Goal: Information Seeking & Learning: Learn about a topic

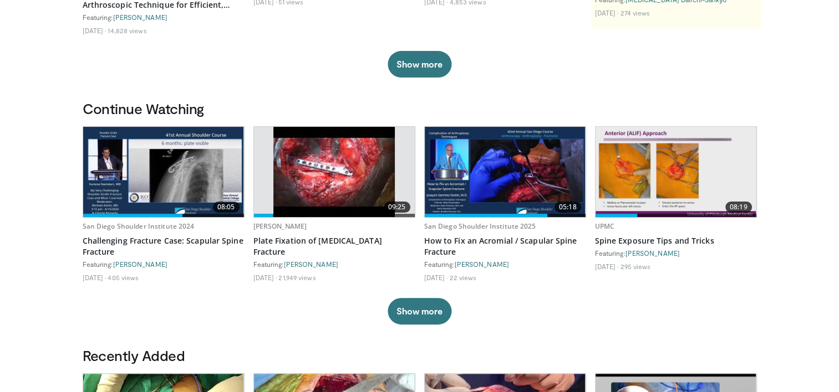
scroll to position [290, 0]
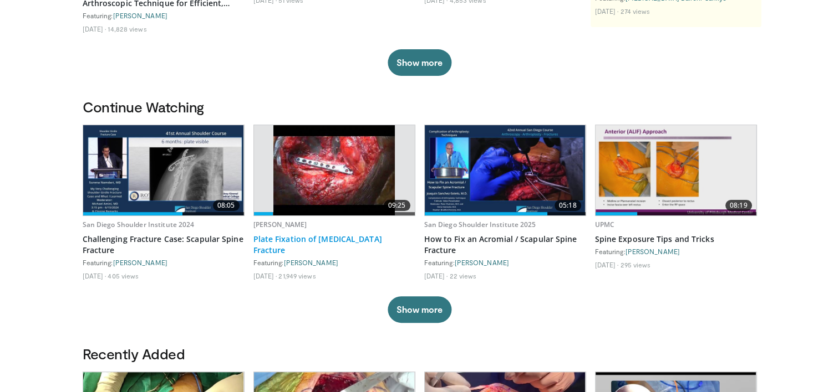
click at [319, 239] on link "Plate Fixation of Scapula Fracture" at bounding box center [334, 245] width 162 height 22
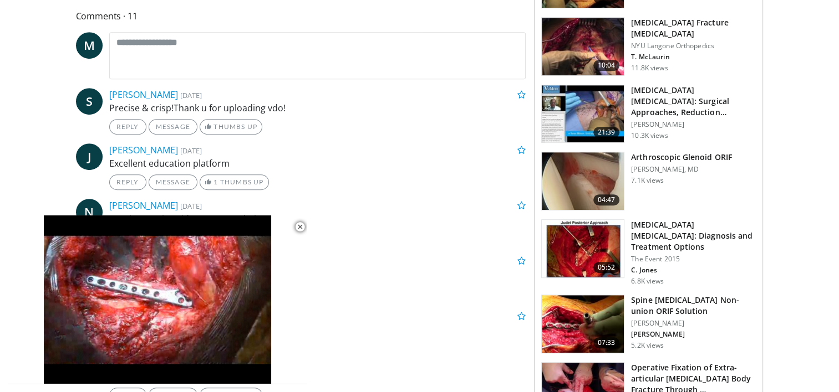
scroll to position [509, 0]
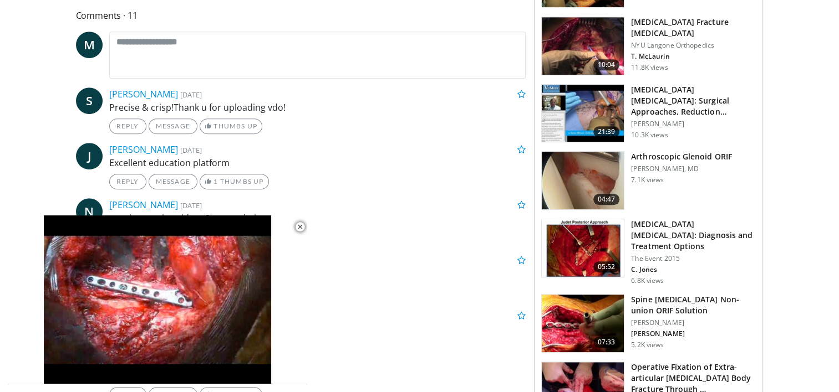
click at [572, 295] on img at bounding box center [583, 324] width 82 height 58
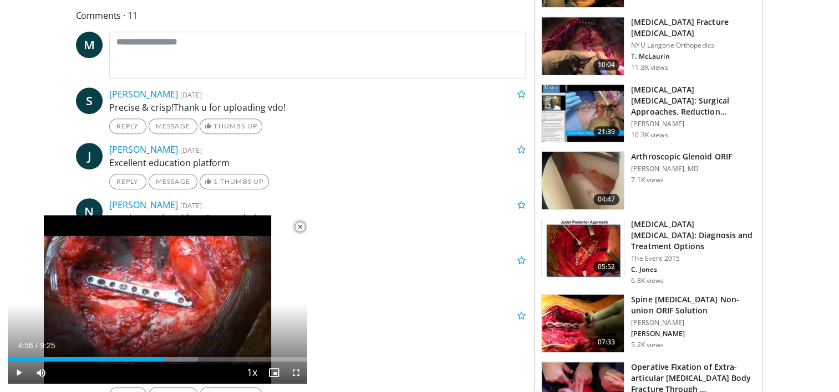
click at [299, 228] on span "Video Player" at bounding box center [300, 227] width 22 height 22
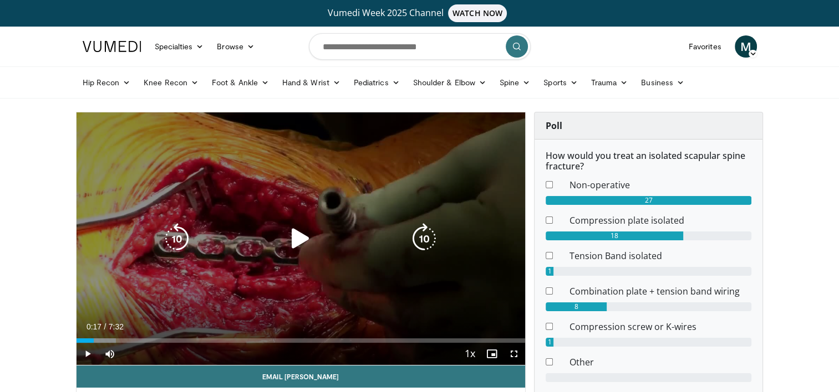
click at [93, 340] on div "Loaded : 8.80% 0:17 0:18" at bounding box center [300, 341] width 449 height 4
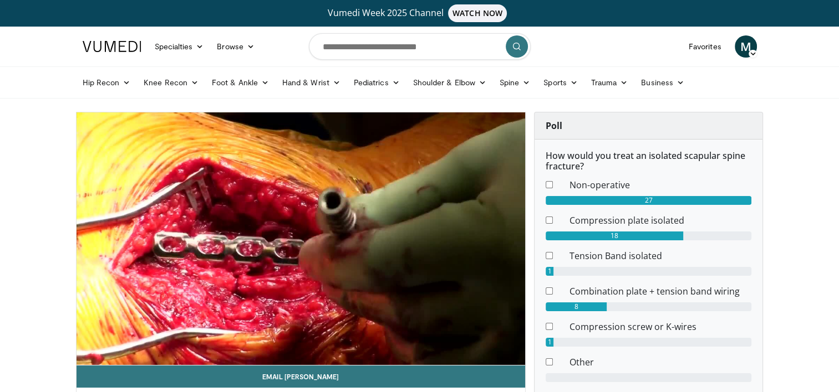
click at [107, 343] on video-js "**********" at bounding box center [300, 239] width 449 height 253
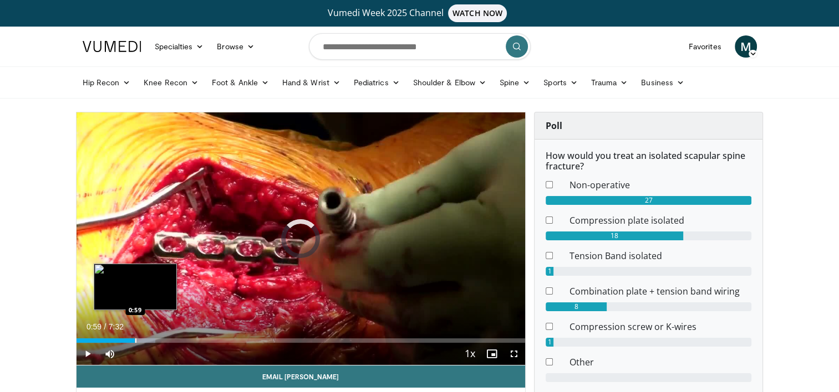
click at [135, 338] on div "Loaded : 17.62% 0:23 0:59" at bounding box center [300, 338] width 449 height 11
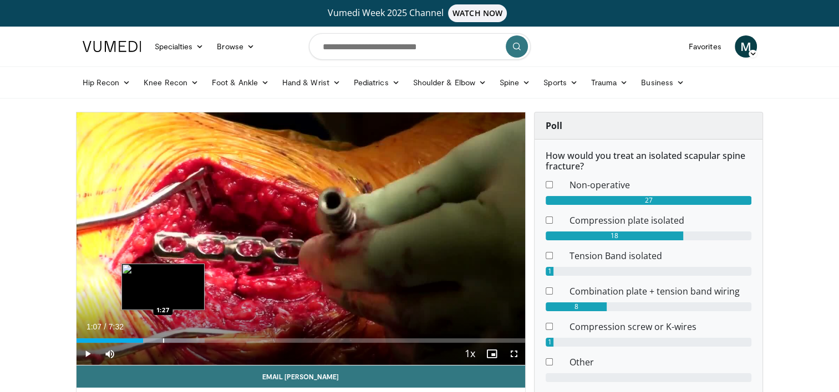
click at [162, 337] on div "Loaded : 28.65% 1:07 1:27" at bounding box center [300, 338] width 449 height 11
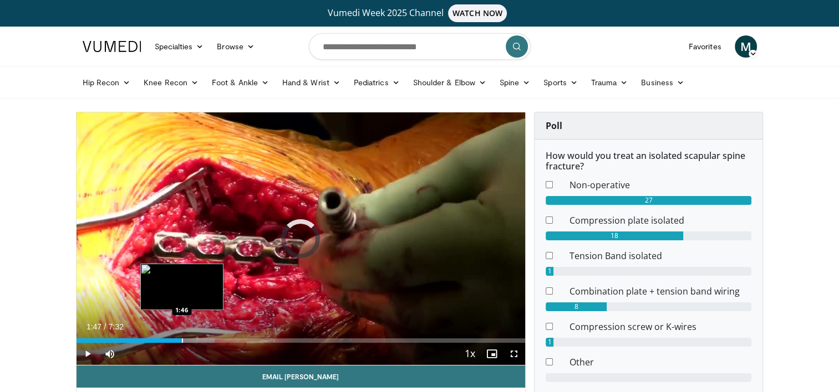
click at [182, 341] on div "Progress Bar" at bounding box center [182, 341] width 1 height 4
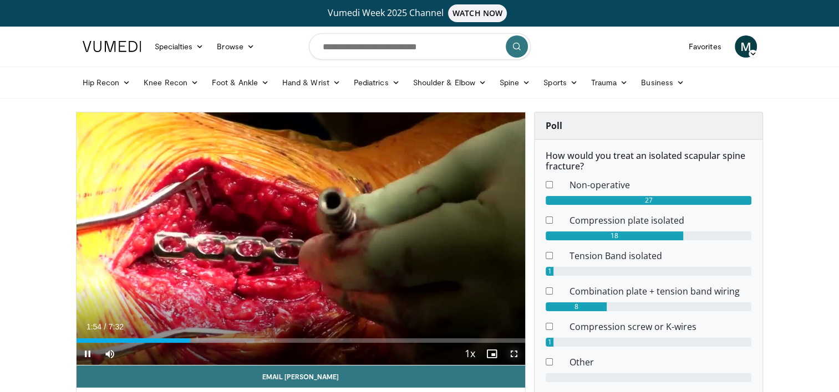
click at [512, 355] on span "Video Player" at bounding box center [514, 354] width 22 height 22
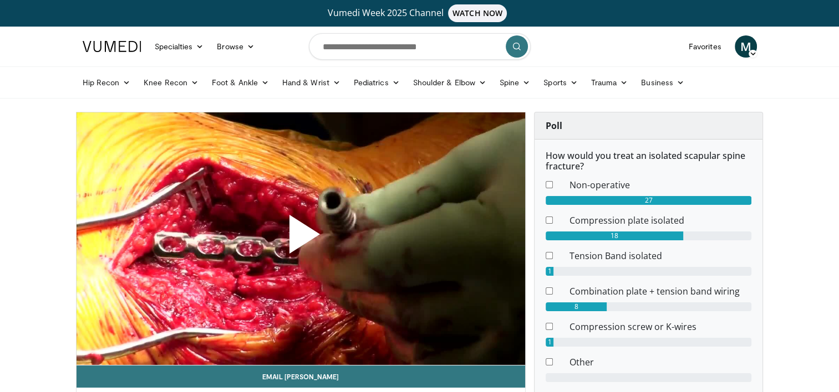
click at [300, 239] on span "Video Player" at bounding box center [300, 239] width 0 height 0
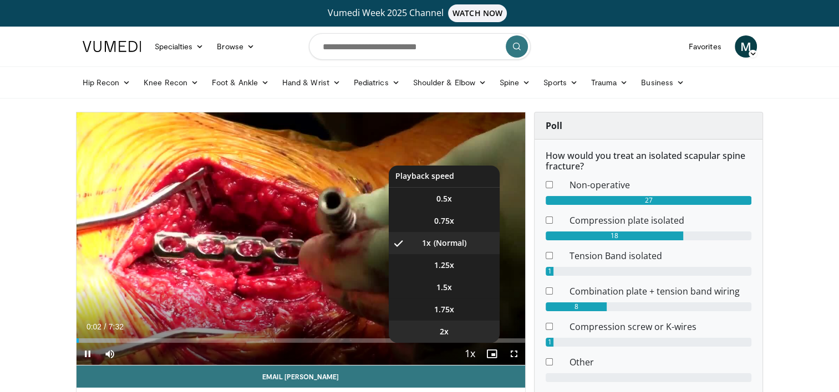
click at [468, 342] on li "2x" at bounding box center [444, 332] width 111 height 22
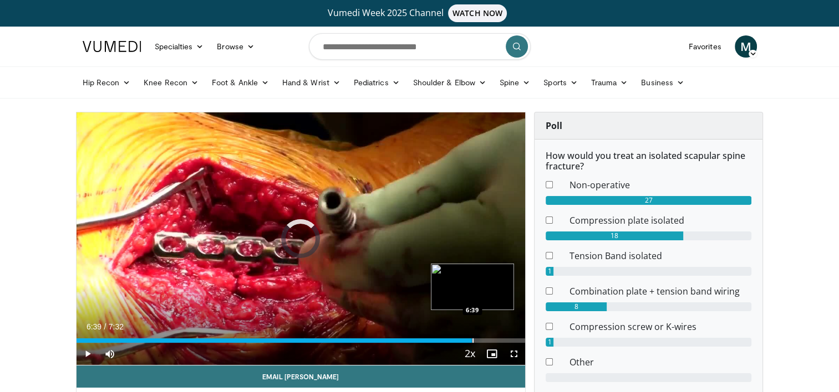
click at [472, 341] on div "Progress Bar" at bounding box center [472, 341] width 1 height 4
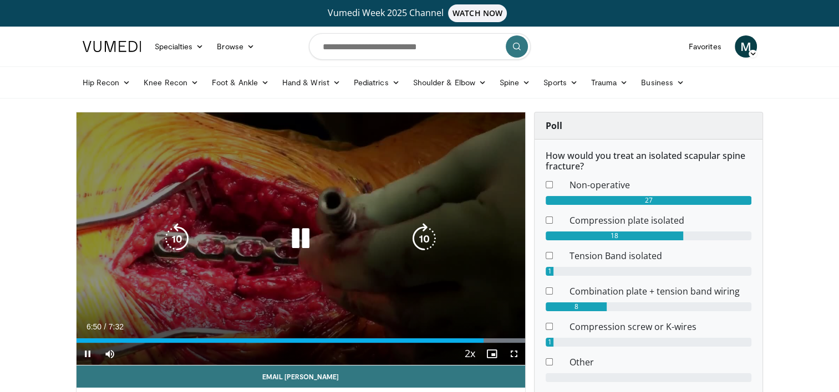
click at [442, 248] on div "10 seconds Tap to unmute" at bounding box center [300, 239] width 449 height 253
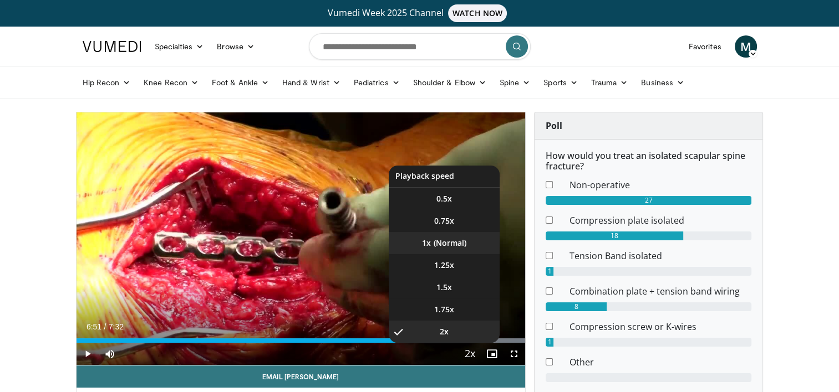
click at [446, 247] on li "1x" at bounding box center [444, 243] width 111 height 22
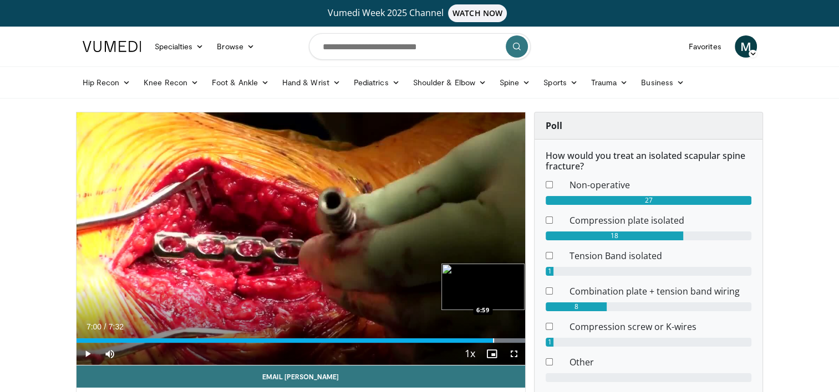
click at [493, 339] on div "Progress Bar" at bounding box center [493, 341] width 1 height 4
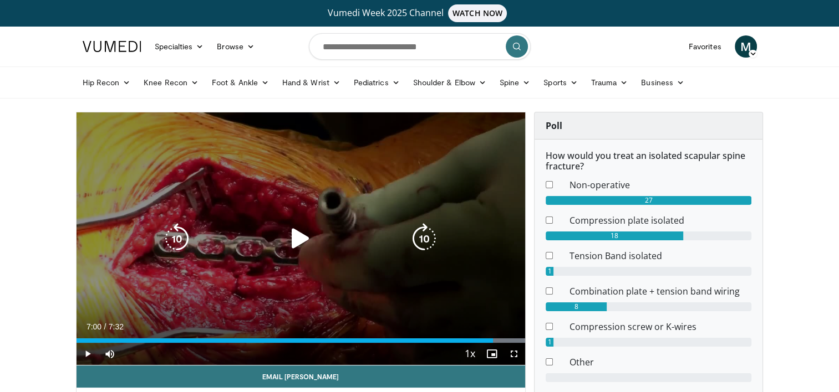
click at [324, 259] on div "10 seconds Tap to unmute" at bounding box center [300, 239] width 449 height 253
click at [325, 266] on div "10 seconds Tap to unmute" at bounding box center [300, 239] width 449 height 253
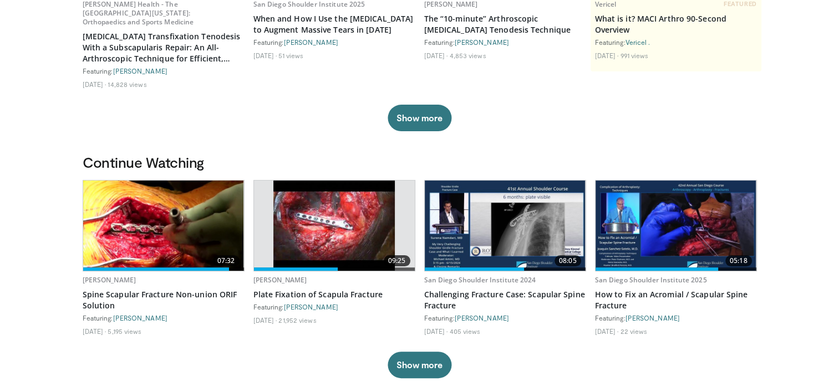
scroll to position [249, 0]
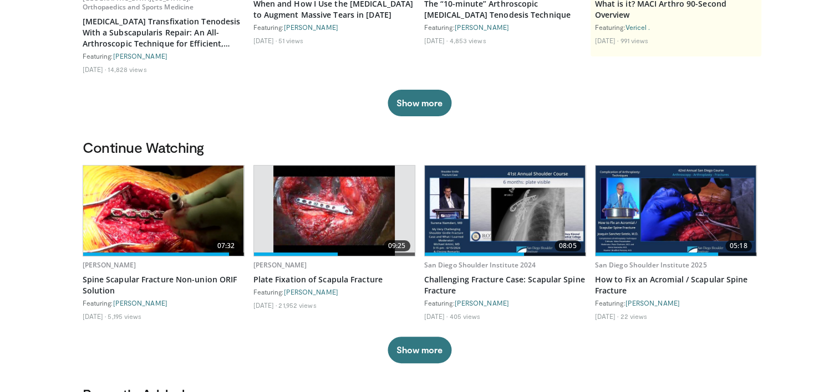
click at [652, 215] on img at bounding box center [675, 211] width 161 height 90
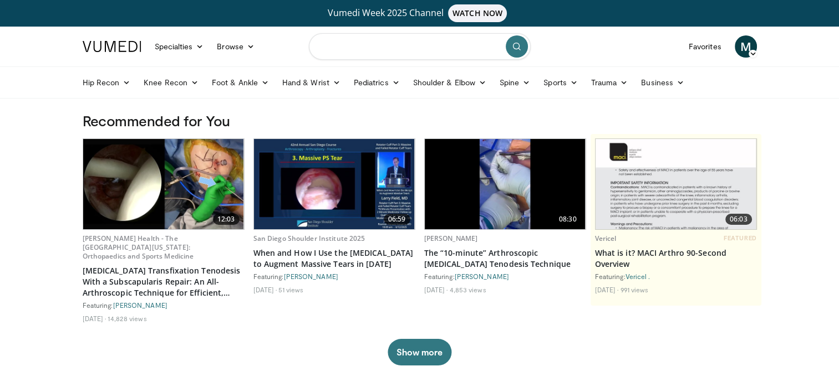
click at [361, 51] on input "Search topics, interventions" at bounding box center [420, 46] width 222 height 27
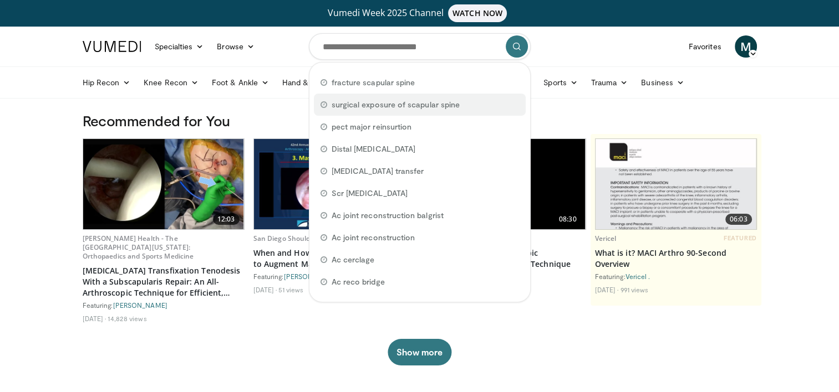
click at [420, 103] on span "surgical exposure of scapular spine" at bounding box center [395, 104] width 128 height 11
type input "**********"
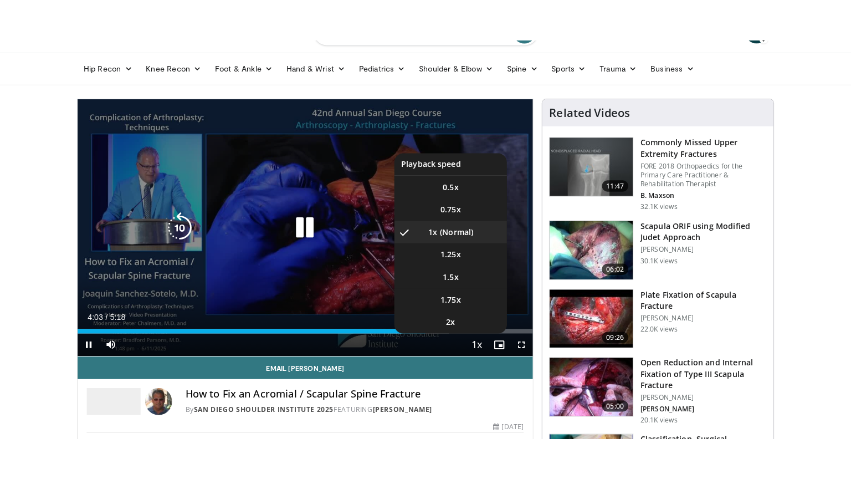
scroll to position [55, 0]
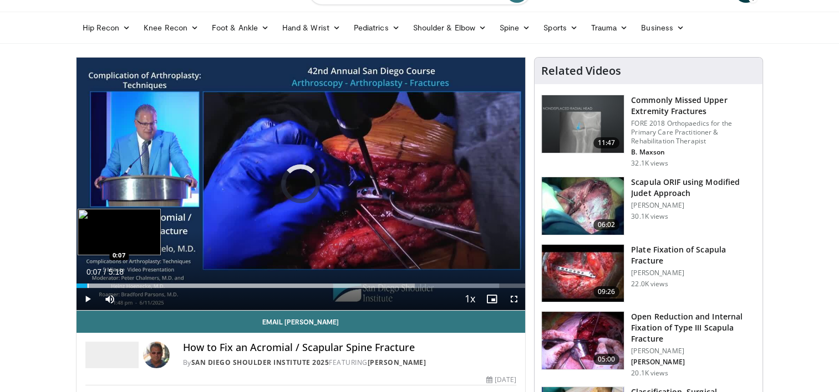
click at [86, 285] on div "0:07" at bounding box center [81, 286] width 11 height 4
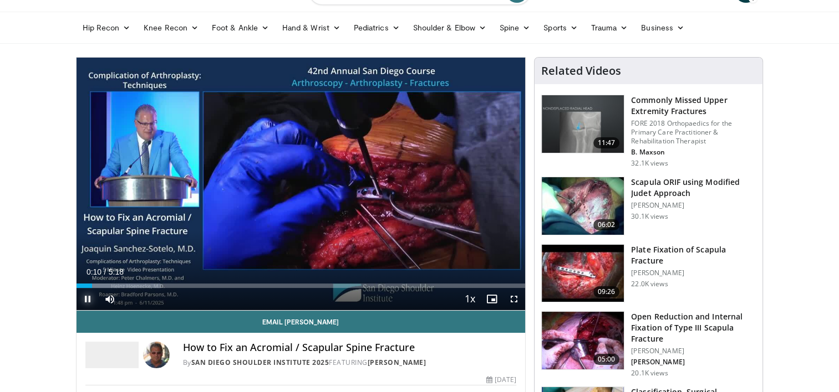
click at [81, 288] on span "Video Player" at bounding box center [87, 299] width 22 height 22
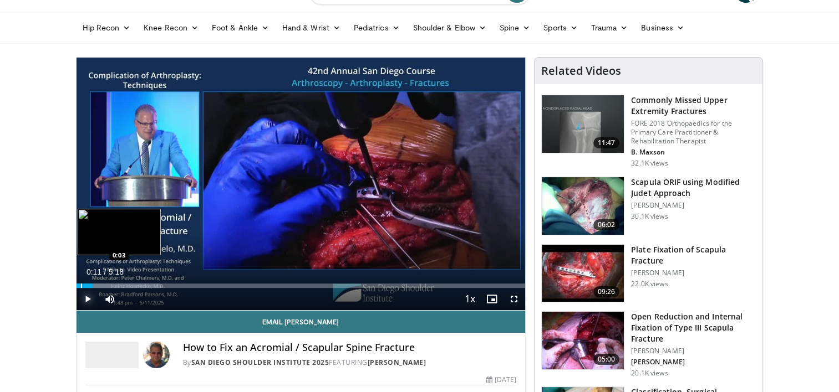
click at [81, 286] on div "Progress Bar" at bounding box center [81, 286] width 1 height 4
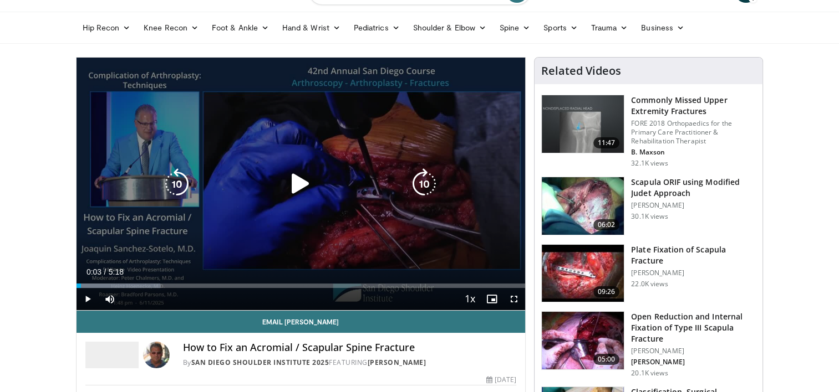
click at [303, 189] on icon "Video Player" at bounding box center [300, 184] width 31 height 31
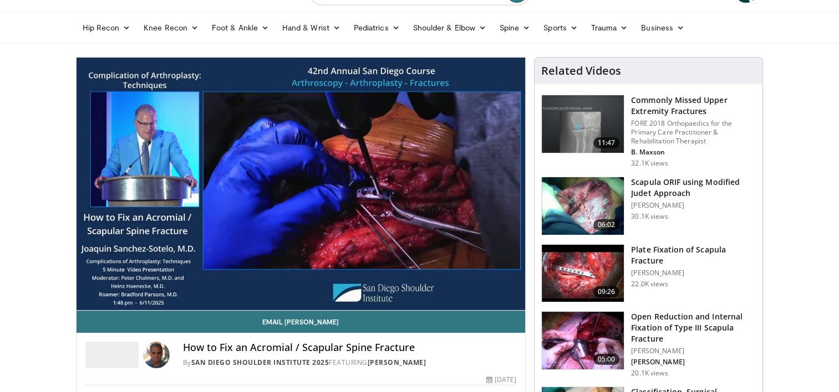
click at [514, 298] on div "10 seconds Tap to unmute" at bounding box center [300, 184] width 449 height 253
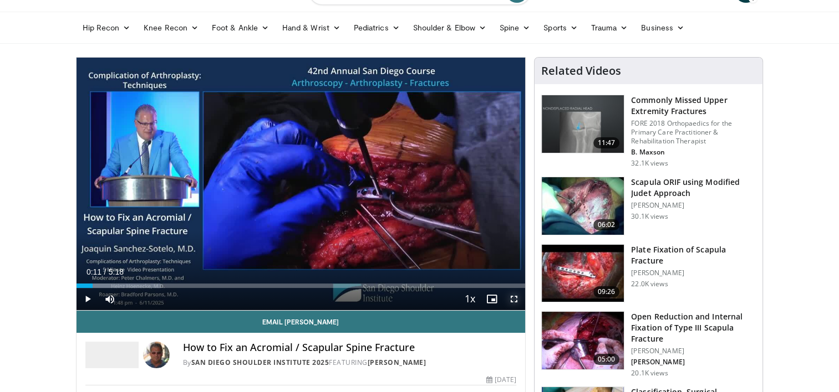
click at [514, 298] on span "Video Player" at bounding box center [514, 299] width 22 height 22
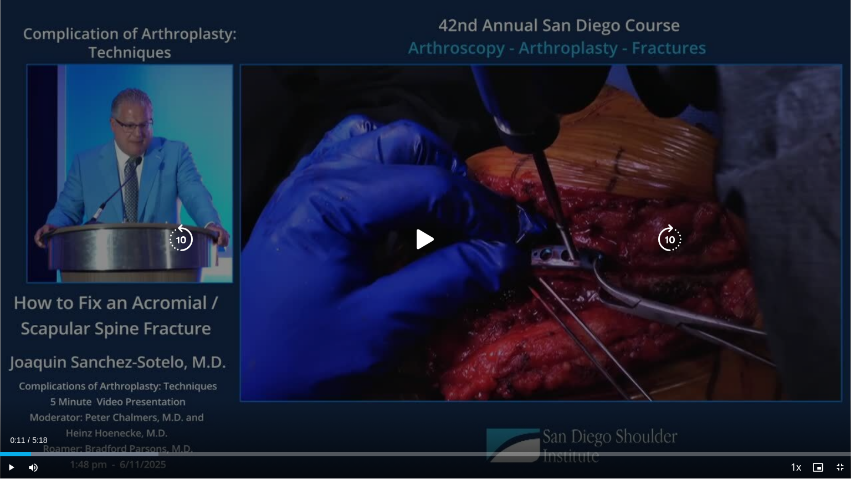
click at [424, 239] on icon "Video Player" at bounding box center [425, 239] width 31 height 31
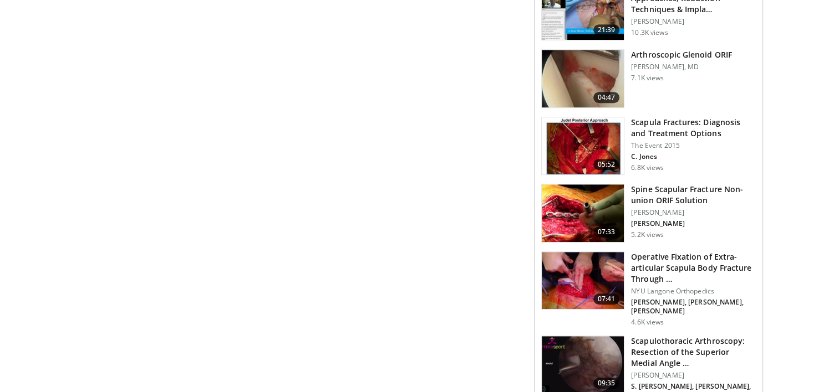
scroll to position [680, 0]
click at [567, 211] on img at bounding box center [583, 213] width 82 height 58
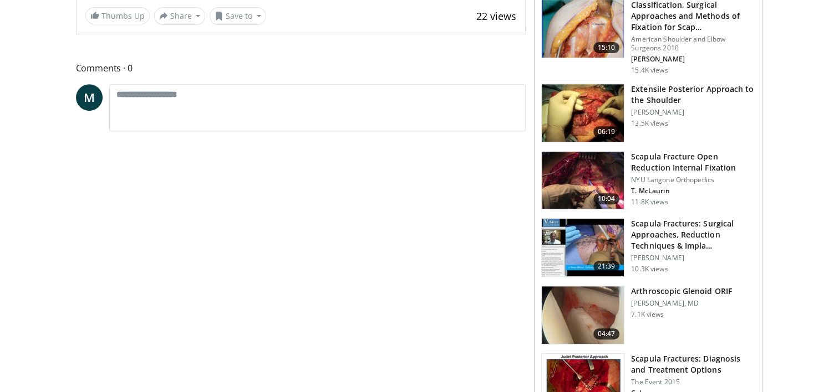
scroll to position [0, 0]
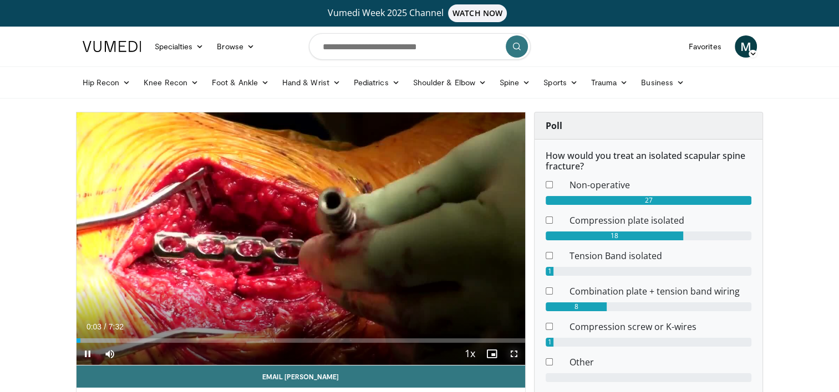
click at [516, 355] on span "Video Player" at bounding box center [514, 354] width 22 height 22
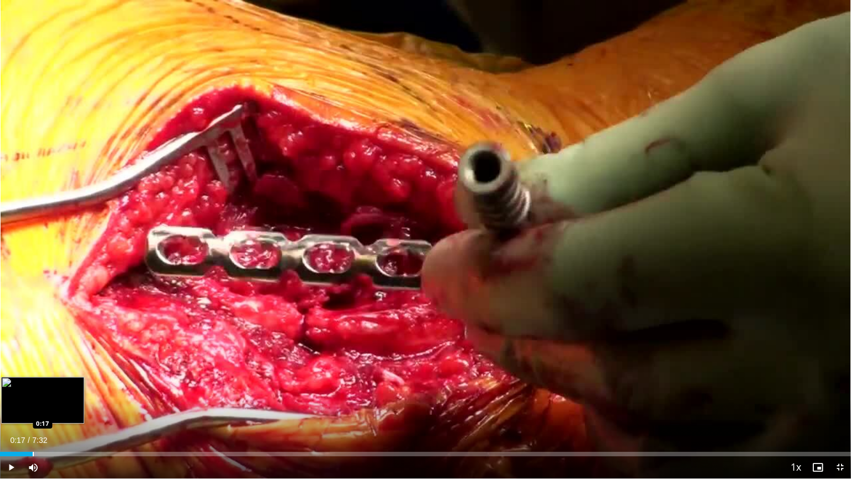
click at [33, 392] on div "Loaded : 4.42% 0:17 0:17" at bounding box center [425, 451] width 851 height 11
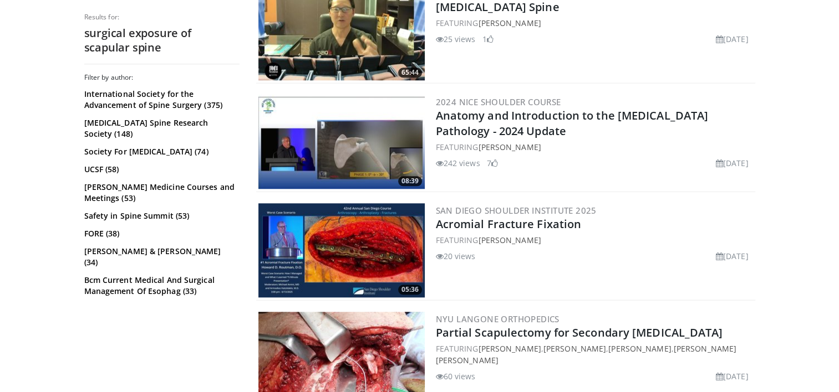
scroll to position [1035, 0]
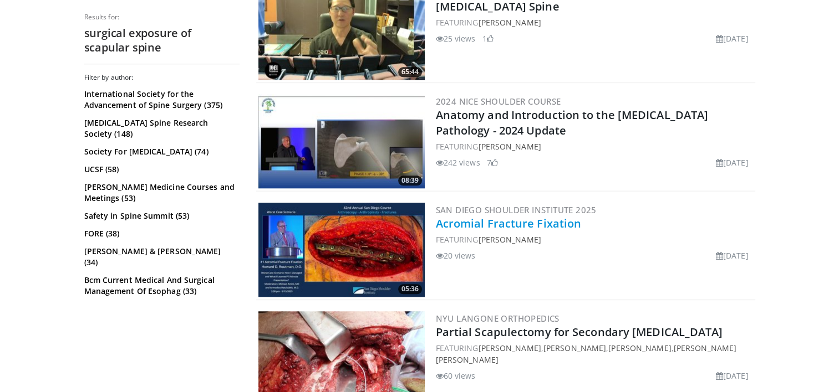
click at [506, 216] on link "Acromial Fracture Fixation" at bounding box center [509, 223] width 146 height 15
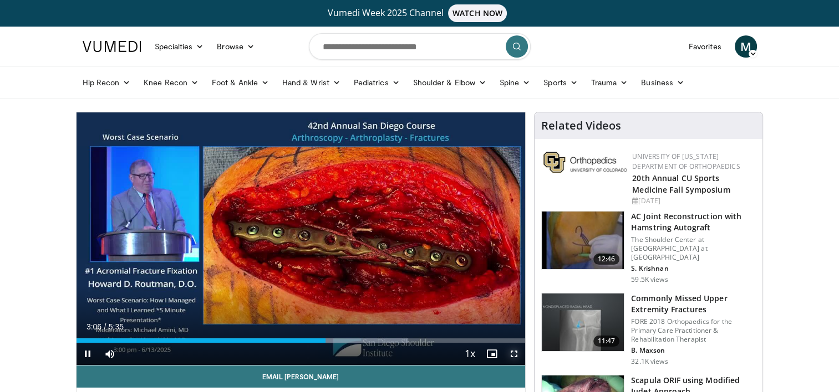
click at [513, 353] on span "Video Player" at bounding box center [514, 354] width 22 height 22
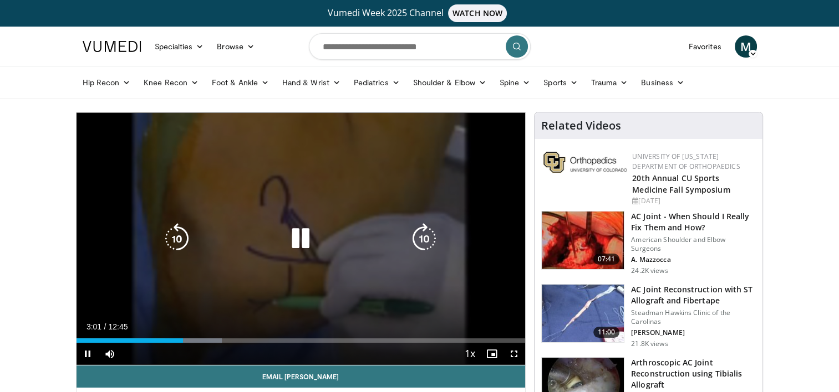
click at [292, 239] on icon "Video Player" at bounding box center [300, 238] width 31 height 31
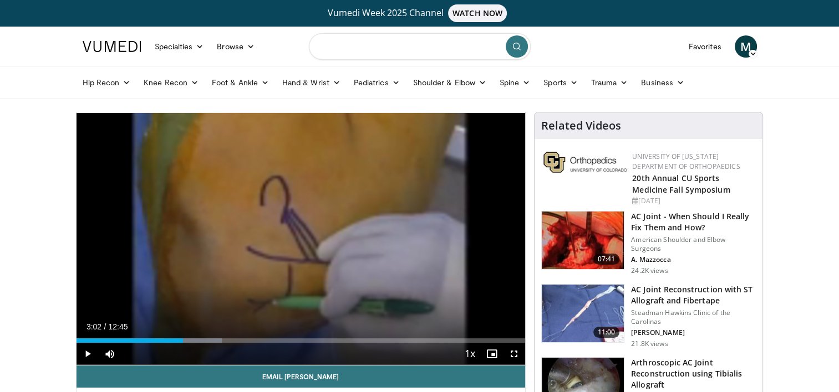
click at [380, 38] on input "Search topics, interventions" at bounding box center [420, 46] width 222 height 27
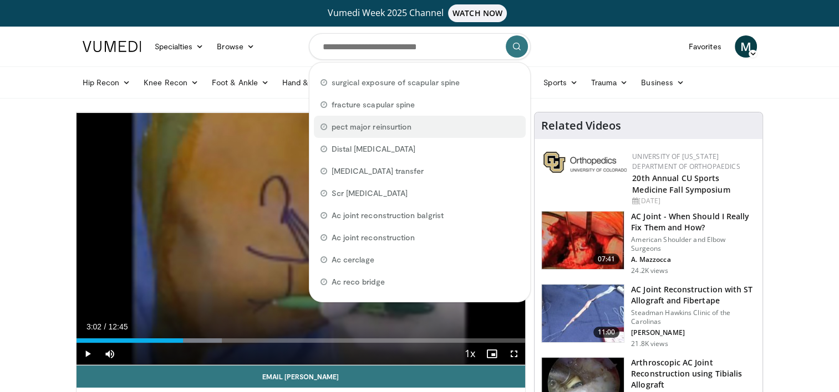
click at [362, 124] on span "pect major reinsurtion" at bounding box center [371, 126] width 80 height 11
type input "**********"
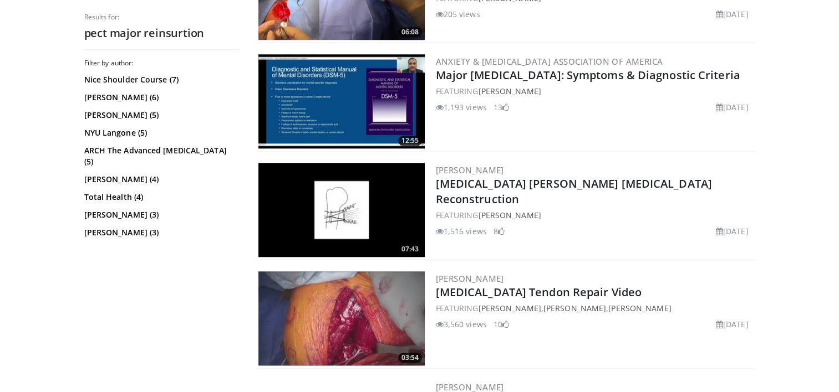
scroll to position [1202, 0]
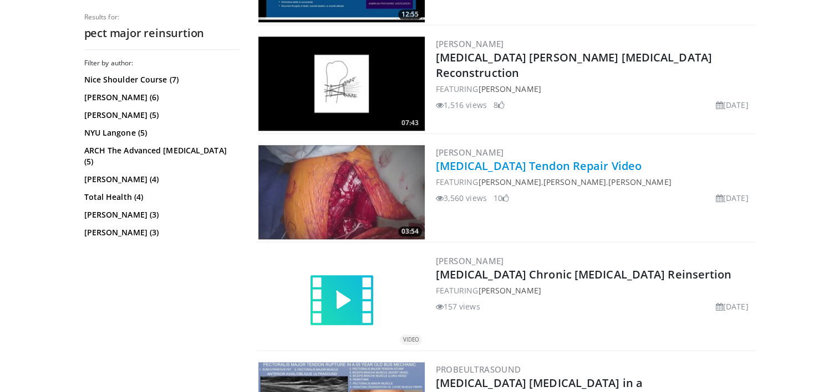
click at [479, 160] on link "[MEDICAL_DATA] Tendon Repair Video" at bounding box center [539, 166] width 206 height 15
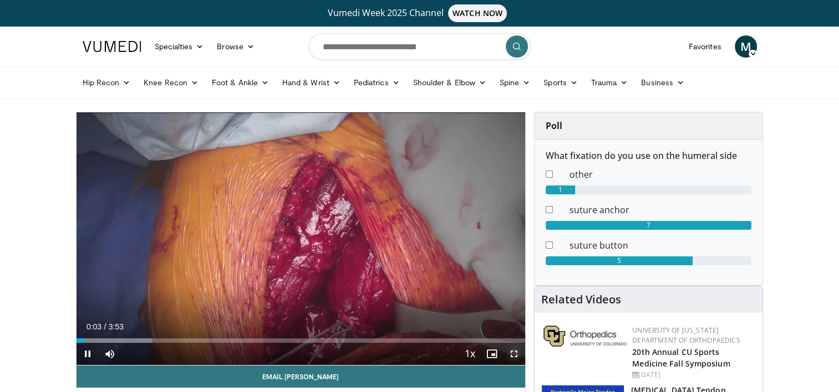
click at [514, 356] on span "Video Player" at bounding box center [514, 354] width 22 height 22
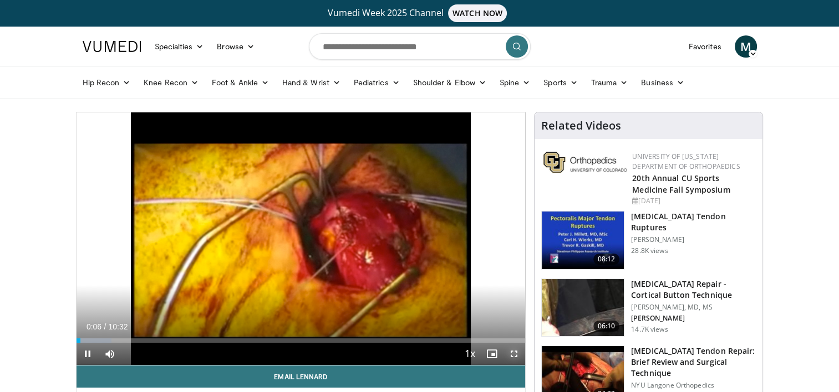
click at [514, 353] on span "Video Player" at bounding box center [514, 354] width 22 height 22
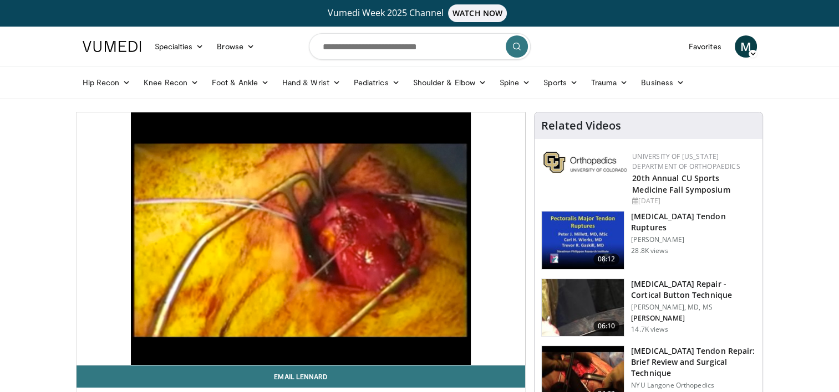
click at [642, 222] on h3 "[MEDICAL_DATA] Tendon Ruptures" at bounding box center [693, 222] width 125 height 22
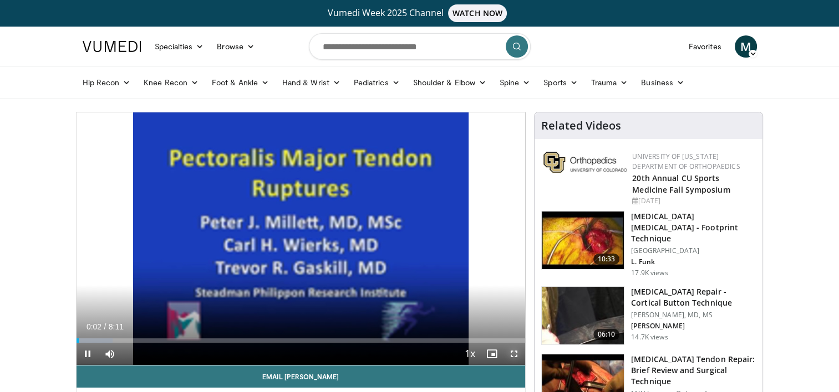
click at [514, 350] on span "Video Player" at bounding box center [514, 354] width 22 height 22
